Goal: Task Accomplishment & Management: Complete application form

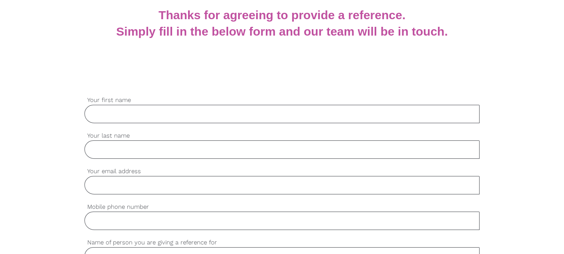
scroll to position [166, 0]
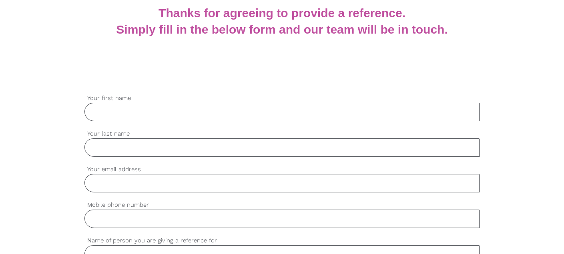
click at [222, 117] on input "Your first name" at bounding box center [281, 112] width 394 height 18
type input "Gratiela"
click at [153, 152] on input "Your last name" at bounding box center [281, 147] width 394 height 18
type input "Orge"
click at [139, 190] on input "Your email address" at bounding box center [281, 183] width 394 height 18
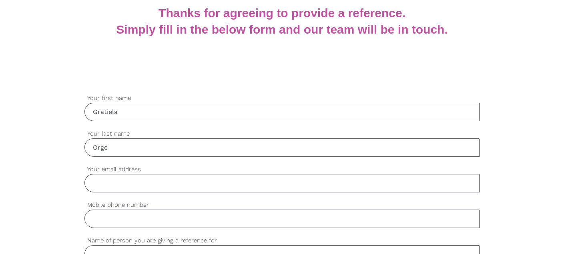
type input "[EMAIL_ADDRESS][DOMAIN_NAME]"
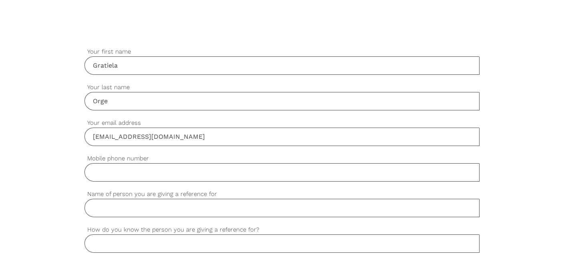
scroll to position [216, 0]
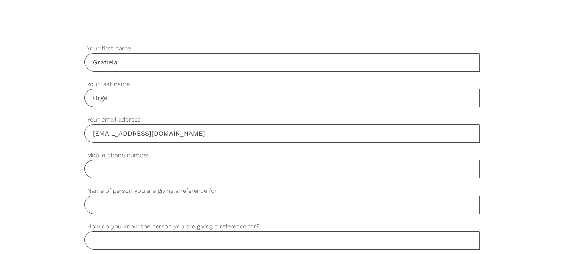
click at [157, 168] on input "Mobile phone number" at bounding box center [281, 169] width 394 height 18
type input "0415124396"
click at [155, 208] on input "Name of person you are giving a reference for" at bounding box center [281, 205] width 394 height 18
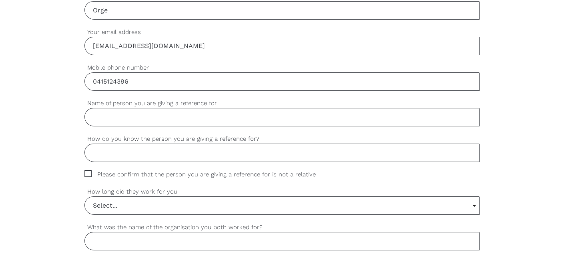
scroll to position [306, 0]
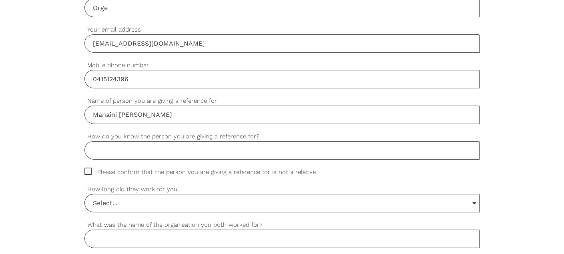
type input "Manaini [PERSON_NAME]"
click at [120, 152] on input "How do you know the person you are giving a reference for?" at bounding box center [281, 150] width 394 height 18
type input "p"
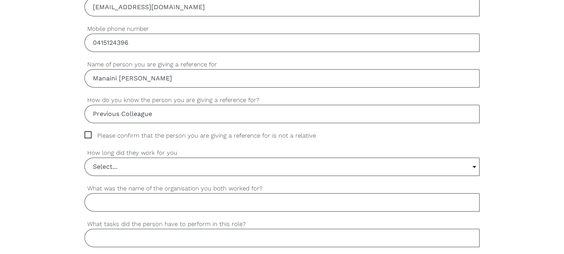
scroll to position [340, 0]
type input "Previous Colleague"
click at [173, 139] on span "Please confirm that the person you are giving a reference for is not a relative" at bounding box center [207, 137] width 246 height 9
click at [90, 138] on input "Please confirm that the person you are giving a reference for is not a relative" at bounding box center [86, 135] width 5 height 5
checkbox input "true"
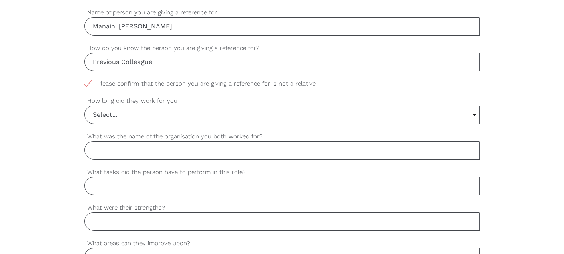
scroll to position [396, 0]
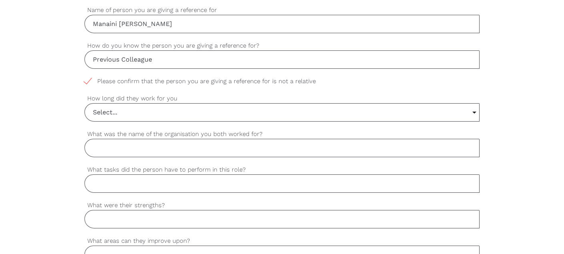
click at [159, 58] on input "Previous Colleague" at bounding box center [281, 59] width 394 height 18
click at [158, 60] on input "Previous Colleague" at bounding box center [281, 59] width 394 height 18
type input "P"
type input "Previous junior staff"
click at [130, 113] on input "Select..." at bounding box center [282, 113] width 394 height 18
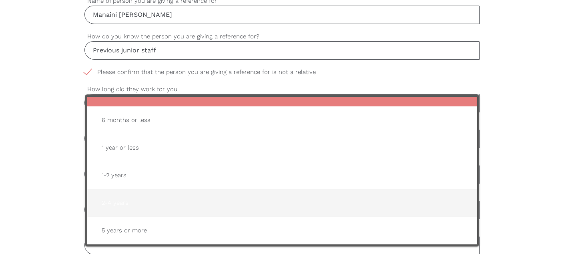
scroll to position [407, 0]
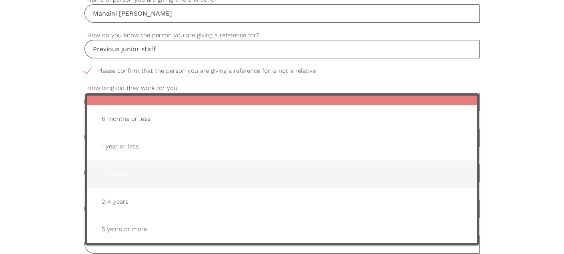
click at [133, 176] on span "1-2 years" at bounding box center [281, 174] width 373 height 20
type input "1-2 years"
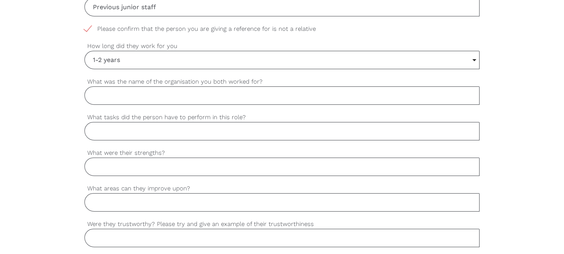
scroll to position [450, 0]
click at [361, 106] on div "settings What was the name of the organisation you both worked for?" at bounding box center [281, 94] width 394 height 36
click at [359, 94] on input "What was the name of the organisation you both worked for?" at bounding box center [281, 95] width 394 height 18
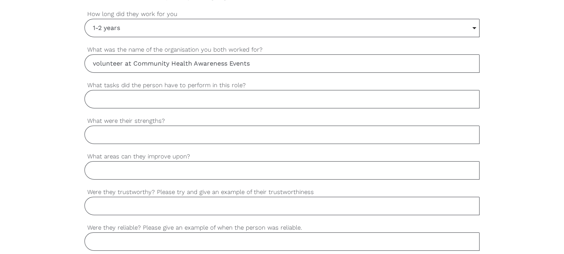
scroll to position [482, 0]
type input "volunteer at Community Health Awareness Events"
click at [142, 106] on div "settings What tasks did the person have to perform in this role?" at bounding box center [281, 98] width 394 height 36
click at [139, 99] on input "What tasks did the person have to perform in this role?" at bounding box center [281, 98] width 394 height 18
type input "Volunteer at seminar events, event set up and managed information desk"
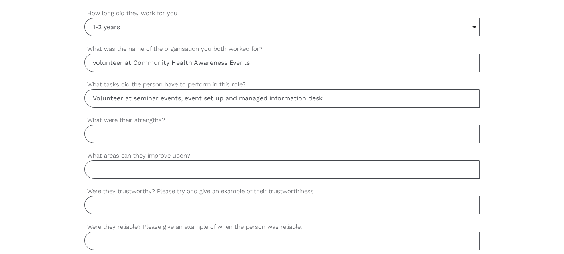
click at [114, 131] on input "What were their strengths?" at bounding box center [281, 134] width 394 height 18
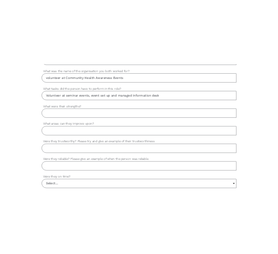
scroll to position [525, 0]
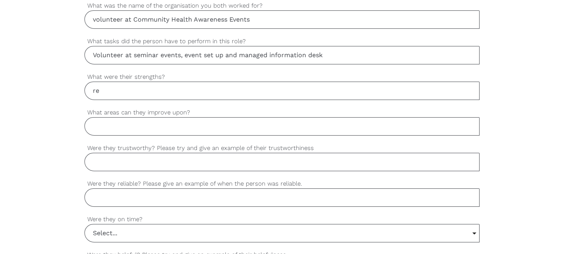
type input "r"
click at [166, 72] on label "What were their strengths?" at bounding box center [281, 76] width 394 height 9
click at [166, 82] on input "good at communicating and" at bounding box center [281, 91] width 394 height 18
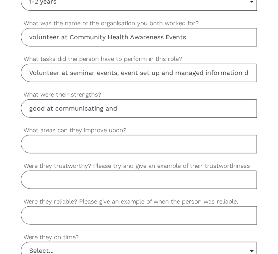
scroll to position [529, 0]
drag, startPoint x: 119, startPoint y: 107, endPoint x: 51, endPoint y: 117, distance: 68.8
click at [51, 117] on div "settings good at communicating and What were their strengths?" at bounding box center [139, 108] width 236 height 36
type input "g"
click at [108, 102] on input "clear communication," at bounding box center [139, 108] width 236 height 18
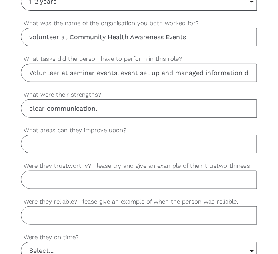
paste input "Organizational Skills"
click at [164, 110] on input "clear communication, Organizational Skills" at bounding box center [139, 108] width 236 height 18
paste input "Teamwork & Collaboration"
click at [249, 103] on input "clear communication, Organizational Skills, Teamwork & Collaboration" at bounding box center [139, 108] width 236 height 18
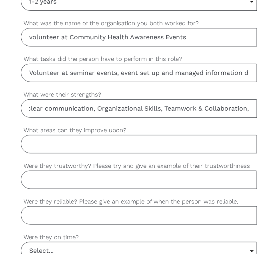
paste input "Patience & Empathy"
type input "clear communication, Organizational Skills, Teamwork & Collaboration, Patience …"
click at [147, 128] on label "What areas can they improve upon?" at bounding box center [139, 130] width 236 height 9
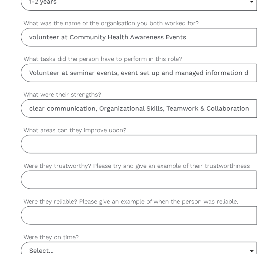
click at [147, 135] on input "What areas can they improve upon?" at bounding box center [139, 144] width 236 height 18
click at [45, 144] on input "What areas can they improve upon?" at bounding box center [139, 144] width 236 height 18
paste input "Health Knowledge Depth"
click at [111, 146] on input "Health Knowledge Depth" at bounding box center [139, 144] width 236 height 18
drag, startPoint x: 111, startPoint y: 146, endPoint x: 94, endPoint y: 120, distance: 30.8
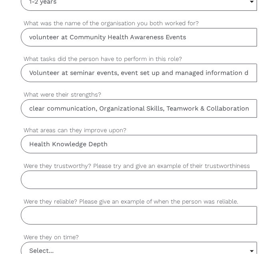
click at [94, 120] on div "settings [PERSON_NAME] Your first name settings Orge Your last name settings [E…" at bounding box center [139, 112] width 236 height 736
paste input "Crisis Handling"
click at [94, 120] on div "settings clear communication, Organizational Skills, Teamwork & Collaboration, …" at bounding box center [139, 108] width 236 height 36
click at [137, 147] on input "Health Knowledge ,Crisis Handling" at bounding box center [139, 144] width 236 height 18
paste input "Communication Skills"
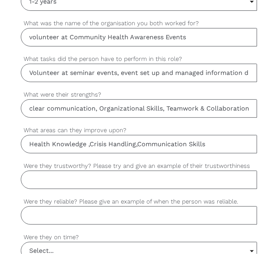
click at [137, 141] on input "Health Knowledge ,Crisis Handling,Communication Skills" at bounding box center [139, 144] width 236 height 18
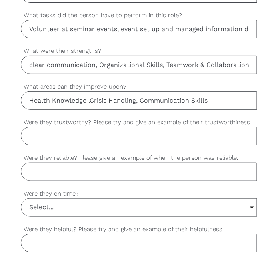
scroll to position [579, 0]
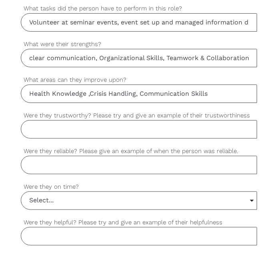
click at [205, 93] on input "Health Knowledge ,Crisis Handling, Communication Skills" at bounding box center [139, 93] width 236 height 18
click at [213, 93] on input "Health Knowledge ,Crisis Handling, Communication Skills" at bounding box center [139, 93] width 236 height 18
paste input "Cultural Awareness"
click at [227, 89] on input "Health Knowledge ,Crisis Handling, Communication Skills,Cultural Awareness" at bounding box center [139, 93] width 236 height 18
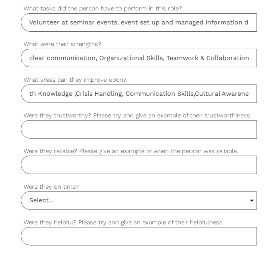
scroll to position [0, 20]
paste input "[MEDICAL_DATA]"
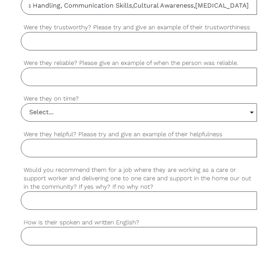
scroll to position [669, 0]
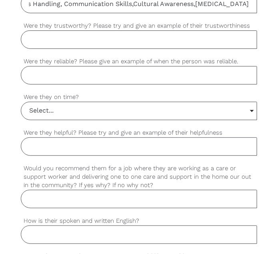
type input "Health Knowledge ,Crisis Handling, Communication Skills,Cultural Awareness,[MED…"
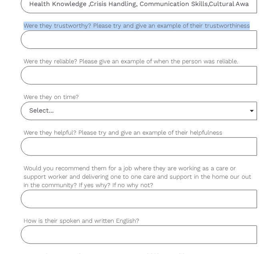
drag, startPoint x: 250, startPoint y: 25, endPoint x: 76, endPoint y: 29, distance: 174.0
click at [76, 29] on div "Were they trustworthy? Please try and give an example of their trustworthiness" at bounding box center [139, 35] width 236 height 28
copy div "Were they trustworthy? Please try and give an example of their trustworthiness"
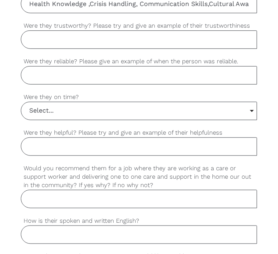
click at [49, 76] on input "Were they reliable? Please give an example of when the person was reliable." at bounding box center [139, 75] width 236 height 18
paste input "A participant approached the desk with questions about free health screenings. …"
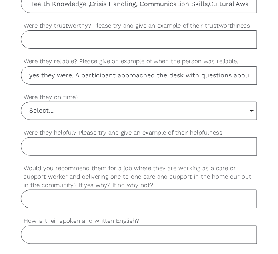
scroll to position [0, 1110]
type input "yes they were. A participant approached the desk with questions about free heal…"
click at [98, 114] on input "Select..." at bounding box center [139, 111] width 236 height 18
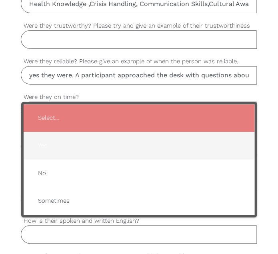
click at [66, 142] on span "Yes" at bounding box center [139, 146] width 215 height 20
type input "Yes"
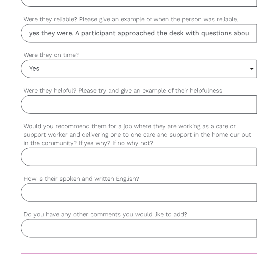
scroll to position [711, 0]
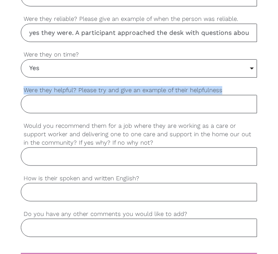
drag, startPoint x: 223, startPoint y: 87, endPoint x: 104, endPoint y: 98, distance: 119.3
click at [104, 98] on div "Were they helpful? Please try and give an example of their helpfulness" at bounding box center [139, 100] width 236 height 28
copy div "Were they helpful? Please try and give an example of their helpfulness"
click at [25, 105] on input "Were they helpful? Please try and give an example of their helpfulness" at bounding box center [139, 104] width 236 height 18
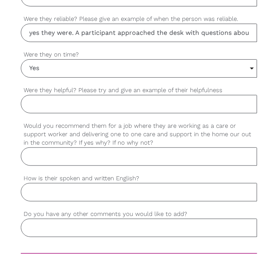
paste input "Yes, they were helpful, since the role at the information desk is centered on a…"
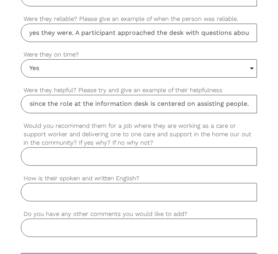
scroll to position [0, 0]
click at [222, 101] on input "Yes, they were helpful, since the role at the information desk is centered on a…" at bounding box center [139, 104] width 236 height 18
paste input "During the event, a participant was unsure about where to go for a health talk.…"
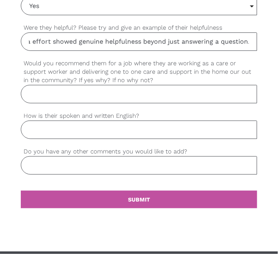
scroll to position [0, 0]
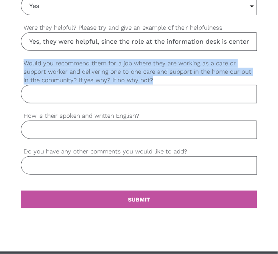
drag, startPoint x: 150, startPoint y: 79, endPoint x: 23, endPoint y: 60, distance: 128.2
click at [23, 60] on label "Would you recommend them for a job where they are working as a care or support …" at bounding box center [139, 72] width 236 height 26
copy label "Would you recommend them for a job where they are working as a care or support …"
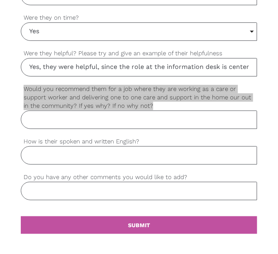
scroll to position [743, 0]
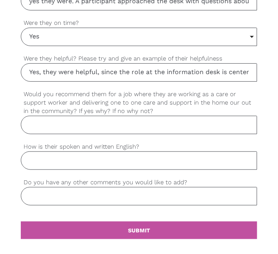
click at [79, 70] on input "Yes, they were helpful, since the role at the information desk is centered on a…" at bounding box center [139, 72] width 236 height 18
type input "Yes, she were helpful, since the role at the information desk is centered on as…"
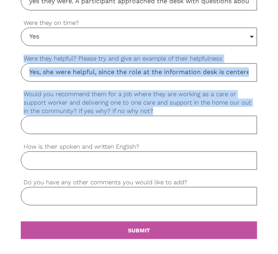
drag, startPoint x: 156, startPoint y: 111, endPoint x: 84, endPoint y: 74, distance: 81.6
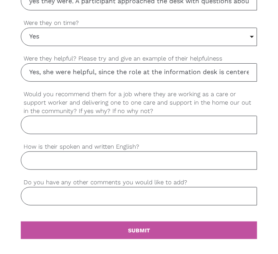
click at [84, 74] on input "Yes, she were helpful, since the role at the information desk is centered on as…" at bounding box center [139, 72] width 236 height 18
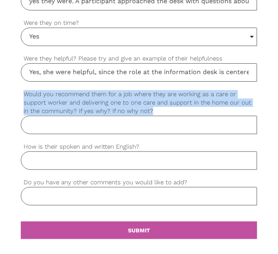
drag, startPoint x: 147, startPoint y: 108, endPoint x: 23, endPoint y: 94, distance: 124.9
click at [23, 94] on label "Would you recommend them for a job where they are working as a care or support …" at bounding box center [139, 103] width 236 height 26
copy label "Would you recommend them for a job where they are working as a care or support …"
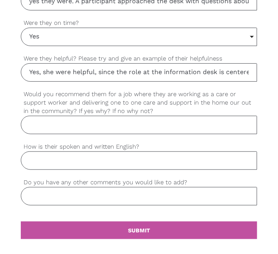
click at [57, 125] on input "Would you recommend them for a job where they are working as a care or support …" at bounding box center [139, 125] width 236 height 18
paste input "Yes, I would recommend them for a job as a care or support worker, both in the …"
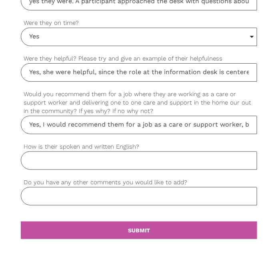
scroll to position [0, 1632]
type input "Yes, I would recommend them for a job as a care or support worker, both in the …"
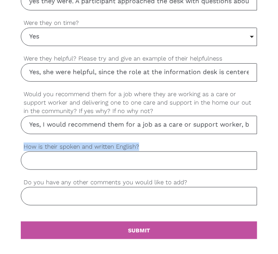
drag, startPoint x: 140, startPoint y: 144, endPoint x: 58, endPoint y: 151, distance: 82.7
click at [58, 151] on div "How is their spoken and written English?" at bounding box center [139, 156] width 236 height 28
click at [47, 160] on input "How is their spoken and written English?" at bounding box center [139, 160] width 236 height 18
drag, startPoint x: 143, startPoint y: 146, endPoint x: 24, endPoint y: 139, distance: 119.4
click at [24, 142] on label "How is their spoken and written English?" at bounding box center [139, 146] width 236 height 9
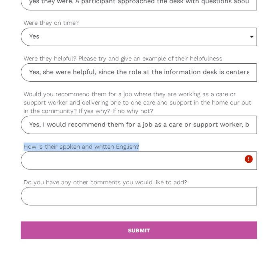
copy label "How is their spoken and written English?"
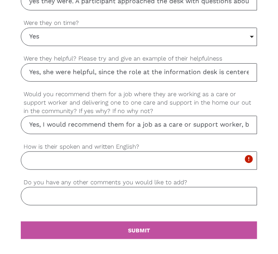
click at [66, 162] on input "How is their spoken and written English?" at bounding box center [139, 160] width 236 height 18
type input "i"
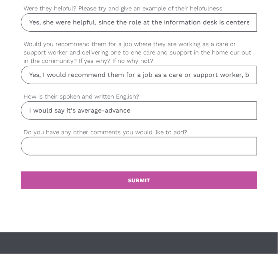
scroll to position [794, 0]
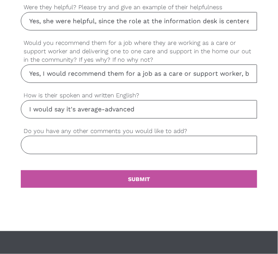
type input "I would say it's average-advanced"
click at [64, 154] on div "settings Do you have any other comments you would like to add?" at bounding box center [139, 144] width 236 height 36
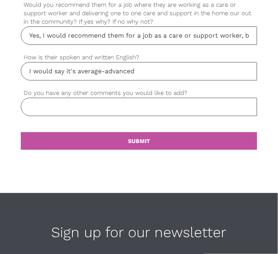
scroll to position [832, 0]
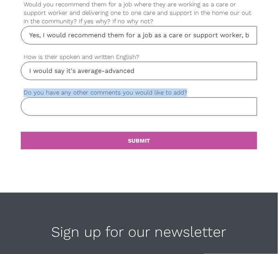
drag, startPoint x: 188, startPoint y: 86, endPoint x: 23, endPoint y: 109, distance: 167.1
click at [23, 109] on div "Do you have any other comments you would like to add?" at bounding box center [139, 102] width 236 height 28
copy div "Do you have any other comments you would like to add?"
click at [46, 100] on input "Do you have any other comments you would like to add?" at bounding box center [139, 106] width 236 height 18
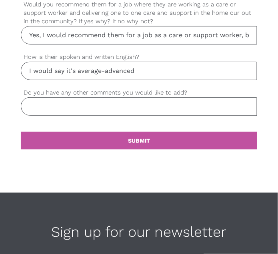
paste input "They were a reliable, approachable, and dedicated volunteer who consistently sh…"
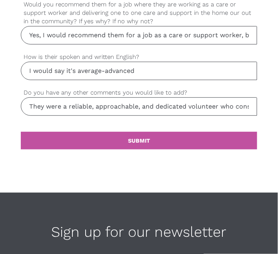
scroll to position [0, 754]
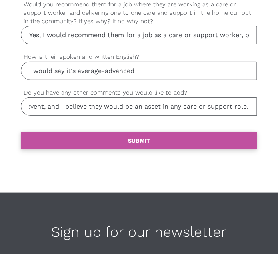
type input "They were a reliable, approachable, and dedicated volunteer who consistently sh…"
click at [110, 134] on link "settings SUBMIT" at bounding box center [139, 141] width 236 height 18
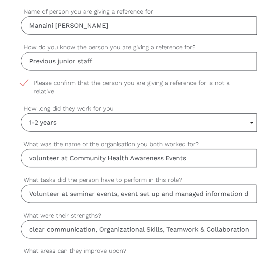
scroll to position [413, 0]
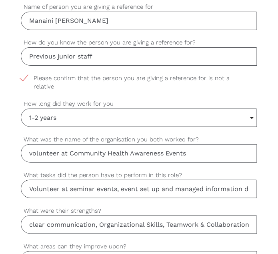
click at [112, 75] on span "Please confirm that the person you are giving a reference for is not a relative" at bounding box center [139, 83] width 236 height 18
click at [26, 75] on input "Please confirm that the person you are giving a reference for is not a relative" at bounding box center [23, 76] width 5 height 5
click at [25, 77] on span "Please confirm that the person you are giving a reference for is not a relative" at bounding box center [139, 83] width 236 height 18
click at [25, 77] on input "Please confirm that the person you are giving a reference for is not a relative" at bounding box center [23, 76] width 5 height 5
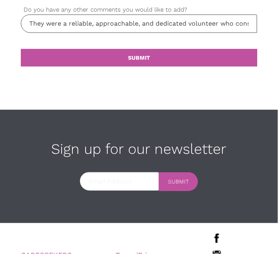
scroll to position [946, 0]
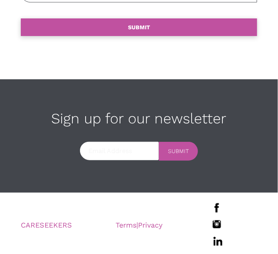
click at [142, 24] on b "SUBMIT" at bounding box center [139, 27] width 22 height 6
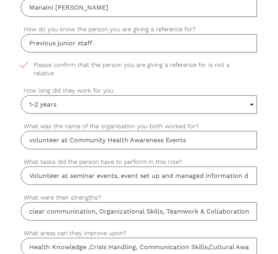
scroll to position [426, 0]
click at [22, 60] on span "Please confirm that the person you are giving a reference for is not a relative" at bounding box center [139, 69] width 236 height 18
click at [22, 60] on input "Please confirm that the person you are giving a reference for is not a relative" at bounding box center [23, 62] width 5 height 5
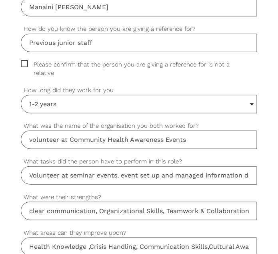
click at [24, 64] on span "Please confirm that the person you are giving a reference for is not a relative" at bounding box center [139, 69] width 236 height 18
click at [24, 64] on input "Please confirm that the person you are giving a reference for is not a relative" at bounding box center [23, 62] width 5 height 5
checkbox input "true"
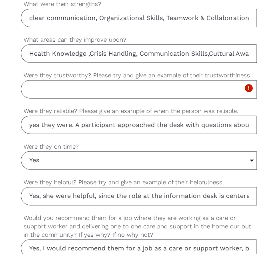
scroll to position [619, 0]
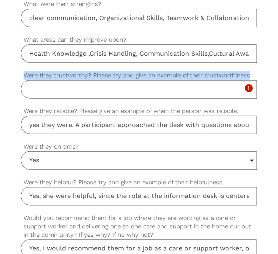
drag, startPoint x: 250, startPoint y: 72, endPoint x: 33, endPoint y: 84, distance: 217.2
click at [33, 84] on div "Were they trustworthy? Please try and give an example of their trustworthiness …" at bounding box center [139, 85] width 236 height 28
click at [54, 84] on input "Were they trustworthy? Please try and give an example of their trustworthiness" at bounding box center [139, 89] width 236 height 18
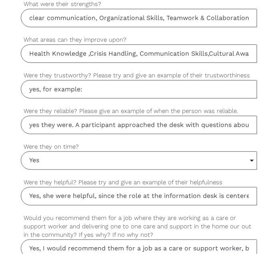
click at [111, 86] on input "yes, for example:" at bounding box center [139, 89] width 236 height 18
paste input "A participant approached the desk with questions about free health screenings. …"
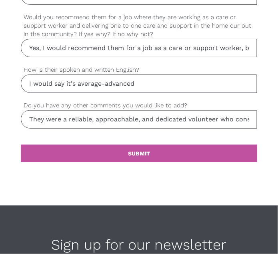
scroll to position [826, 0]
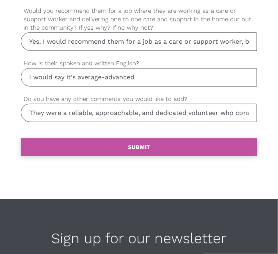
type input "yes, for example: A participant approached the desk with questions about free h…"
click at [176, 143] on link "settings SUBMIT" at bounding box center [139, 147] width 236 height 18
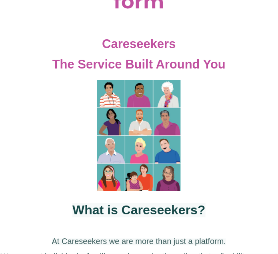
scroll to position [75, 0]
